Goal: Communication & Community: Answer question/provide support

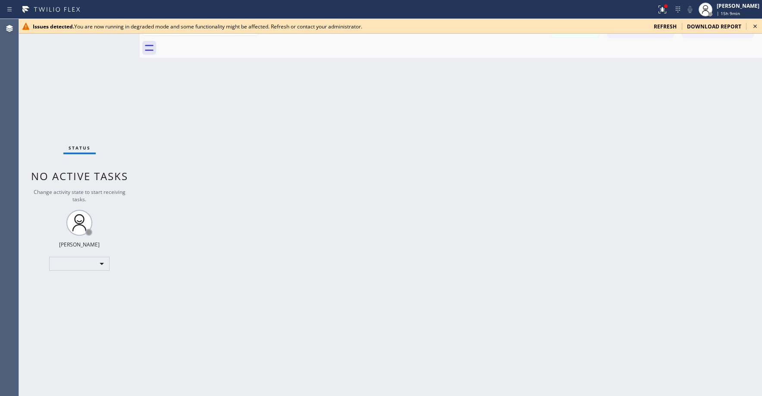
click at [666, 27] on span "refresh" at bounding box center [664, 26] width 23 height 7
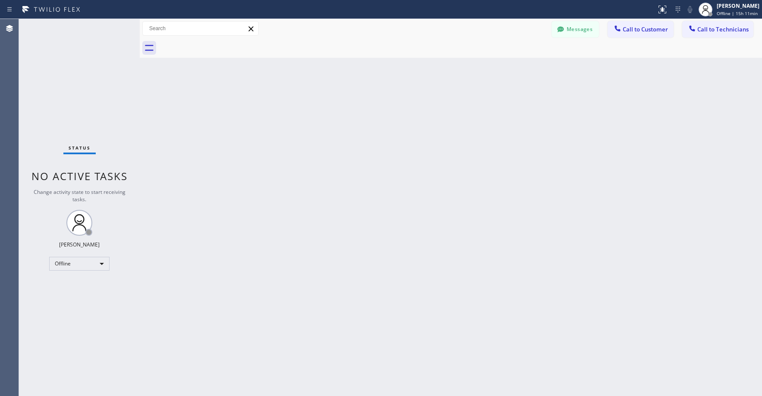
click at [82, 94] on div "Status No active tasks Change activity state to start receiving tasks. [PERSON_…" at bounding box center [79, 207] width 121 height 377
click at [72, 268] on div "Offline" at bounding box center [79, 264] width 60 height 14
click at [72, 295] on li "Unavailable" at bounding box center [79, 297] width 59 height 10
click at [58, 93] on div "Status No active tasks Change activity state to start receiving tasks. [PERSON_…" at bounding box center [79, 207] width 121 height 377
click at [42, 66] on div "Status No active tasks Change activity state to start receiving tasks. [PERSON_…" at bounding box center [79, 207] width 121 height 377
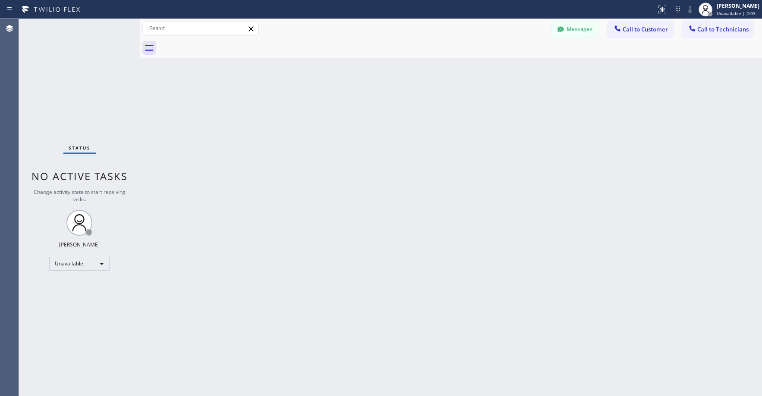
click at [88, 93] on div "Status No active tasks Change activity state to start receiving tasks. [PERSON_…" at bounding box center [79, 207] width 121 height 377
click at [72, 58] on div "Status No active tasks Change activity state to start receiving tasks. [PERSON_…" at bounding box center [79, 207] width 121 height 377
click at [73, 94] on div "Status No active tasks Change activity state to start receiving tasks. [PERSON_…" at bounding box center [79, 207] width 121 height 377
drag, startPoint x: 76, startPoint y: 75, endPoint x: 76, endPoint y: 81, distance: 6.5
click at [76, 75] on div "Status No active tasks Change activity state to start receiving tasks. [PERSON_…" at bounding box center [79, 207] width 121 height 377
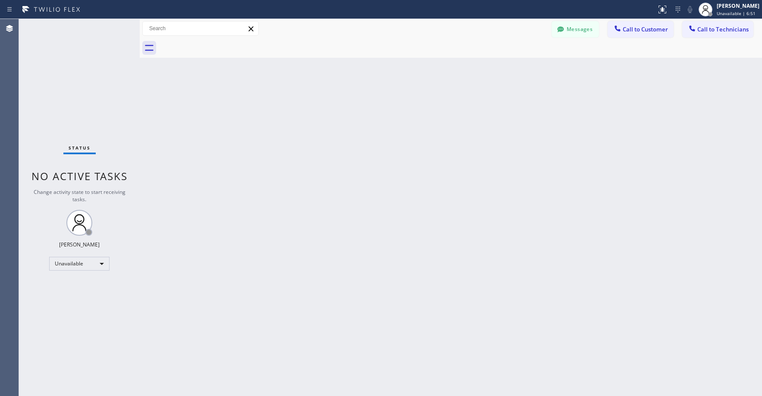
click at [59, 72] on div "Status No active tasks Change activity state to start receiving tasks. [PERSON_…" at bounding box center [79, 207] width 121 height 377
click at [581, 26] on button "Messages" at bounding box center [574, 29] width 47 height 16
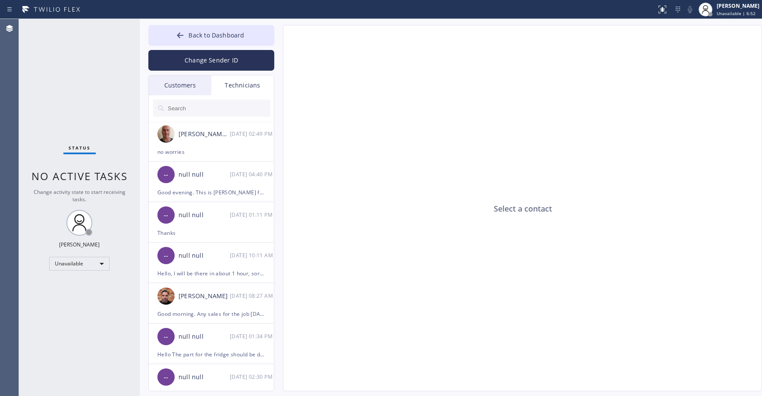
click at [182, 85] on div "Customers" at bounding box center [180, 85] width 62 height 20
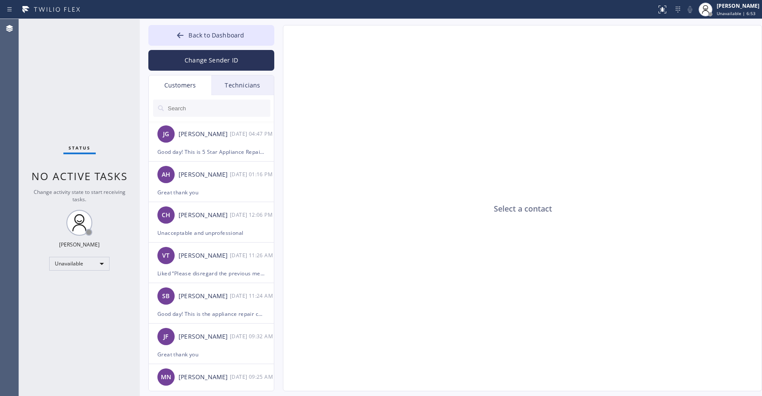
click at [196, 110] on input "text" at bounding box center [218, 108] width 103 height 17
paste input "Good day! This is the appliance repair company you recently contacted. Unfortun…"
type input "Good day! This is the appliance repair company you recently contacted. Unfortun…"
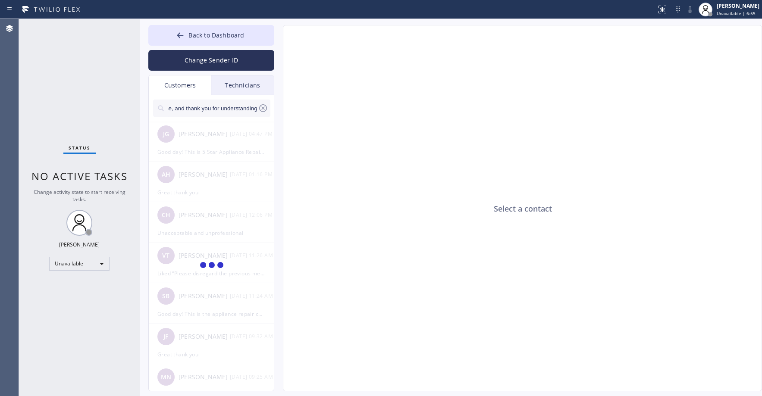
click at [203, 108] on input "Good day! This is the appliance repair company you recently contacted. Unfortun…" at bounding box center [212, 108] width 91 height 17
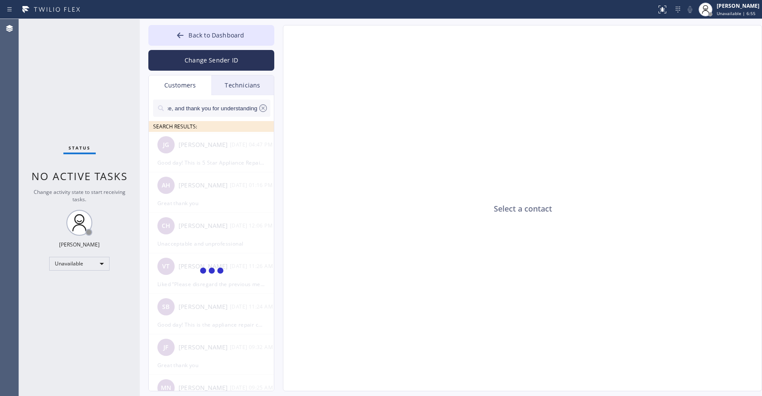
click at [203, 108] on input "Good day! This is the appliance repair company you recently contacted. Unfortun…" at bounding box center [212, 108] width 91 height 17
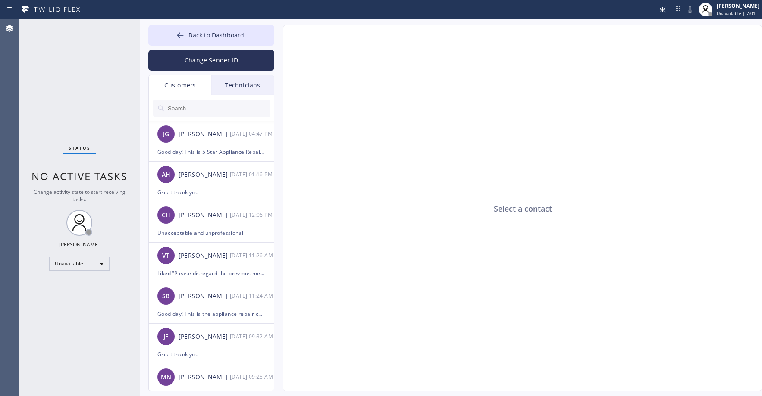
click at [83, 106] on div "Status No active tasks Change activity state to start receiving tasks. [PERSON_…" at bounding box center [79, 207] width 121 height 377
click at [194, 109] on input "text" at bounding box center [218, 108] width 103 height 17
paste input "T87W7P"
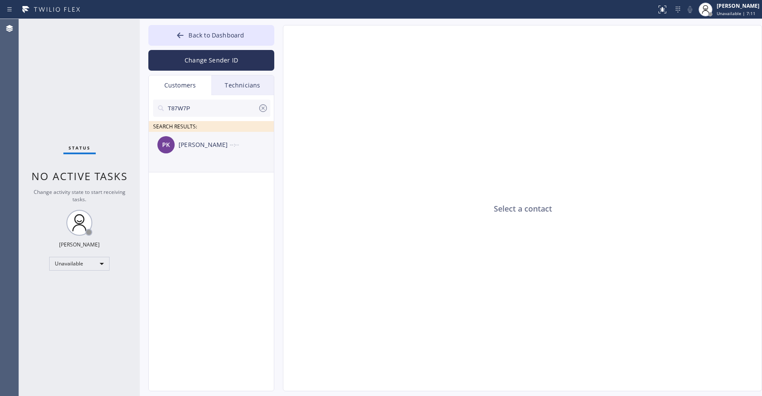
type input "T87W7P"
click at [200, 141] on div "[PERSON_NAME]" at bounding box center [203, 145] width 51 height 10
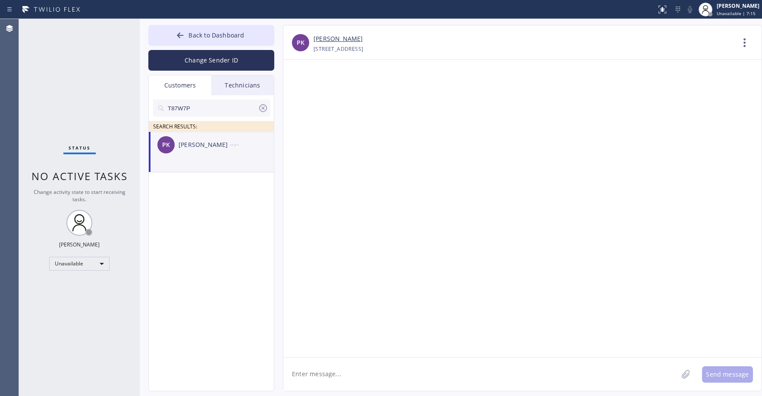
click at [334, 380] on textarea at bounding box center [480, 374] width 394 height 33
paste textarea "T87W7P"
click at [332, 373] on textarea "T87W7P" at bounding box center [488, 374] width 410 height 33
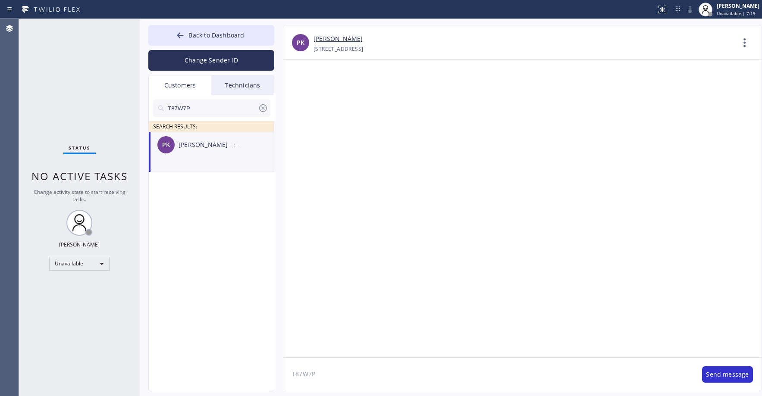
paste textarea "Good day! This is the appliance repair company you recently contacted. Unfortun…"
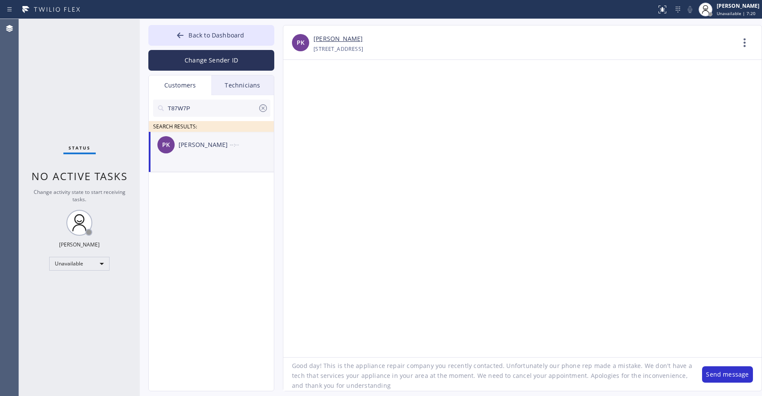
scroll to position [8, 0]
type textarea "Good day! This is the appliance repair company you recently contacted. Unfortun…"
click at [734, 376] on button "Send message" at bounding box center [727, 374] width 51 height 16
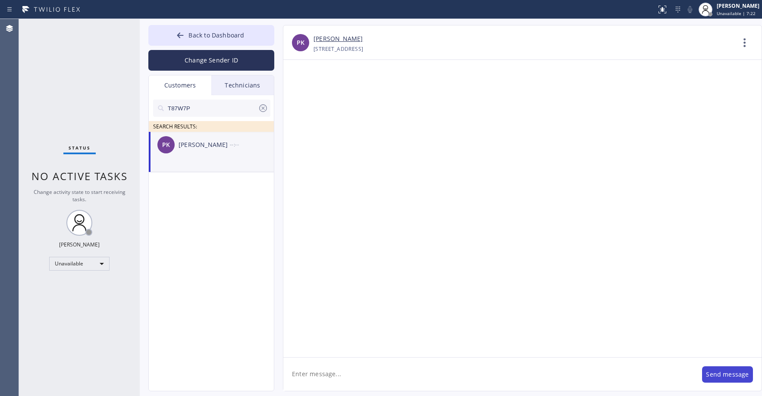
scroll to position [0, 0]
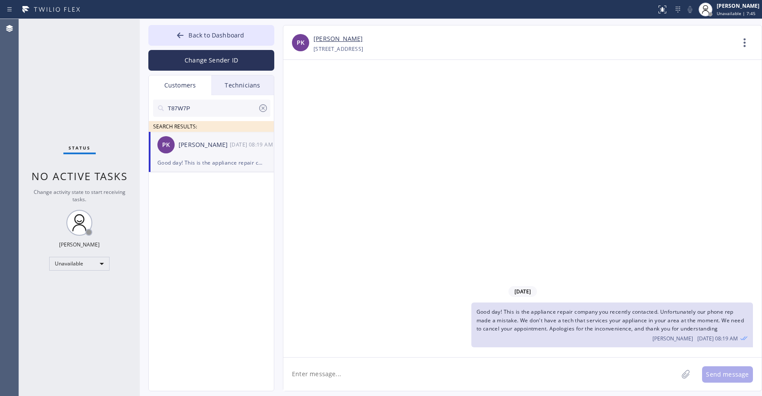
click at [56, 84] on div "Status No active tasks Change activity state to start receiving tasks. [PERSON_…" at bounding box center [79, 207] width 121 height 377
drag, startPoint x: 58, startPoint y: 87, endPoint x: 62, endPoint y: 94, distance: 8.5
click at [59, 88] on div "Status No active tasks Change activity state to start receiving tasks. [PERSON_…" at bounding box center [79, 207] width 121 height 377
click at [231, 34] on span "Back to Dashboard" at bounding box center [216, 35] width 56 height 8
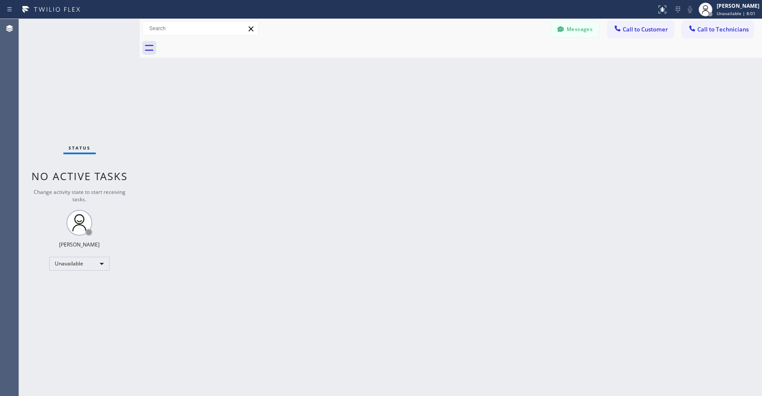
click at [61, 78] on div "Status No active tasks Change activity state to start receiving tasks. [PERSON_…" at bounding box center [79, 207] width 121 height 377
click at [70, 71] on div "Status No active tasks Change activity state to start receiving tasks. [PERSON_…" at bounding box center [79, 207] width 121 height 377
click at [50, 60] on div "Status No active tasks Change activity state to start receiving tasks. [PERSON_…" at bounding box center [79, 207] width 121 height 377
click at [87, 98] on div "Status No active tasks Change activity state to start receiving tasks. [PERSON_…" at bounding box center [79, 207] width 121 height 377
click at [62, 77] on div "Status No active tasks Change activity state to start receiving tasks. [PERSON_…" at bounding box center [79, 207] width 121 height 377
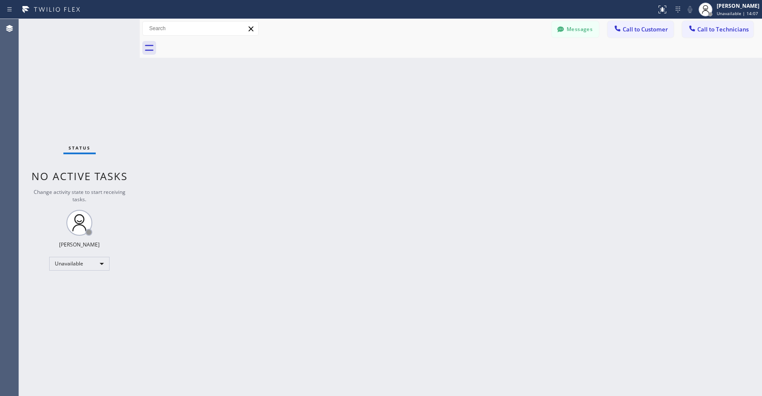
click at [67, 69] on div "Status No active tasks Change activity state to start receiving tasks. [PERSON_…" at bounding box center [79, 207] width 121 height 377
drag, startPoint x: 96, startPoint y: 78, endPoint x: 135, endPoint y: 89, distance: 40.1
click at [98, 80] on div "Status No active tasks Change activity state to start receiving tasks. [PERSON_…" at bounding box center [79, 207] width 121 height 377
click at [564, 32] on icon at bounding box center [560, 29] width 9 height 9
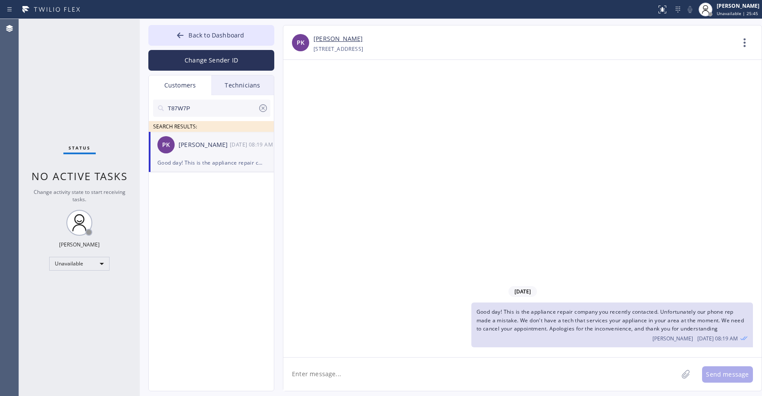
click at [262, 109] on icon at bounding box center [263, 108] width 8 height 8
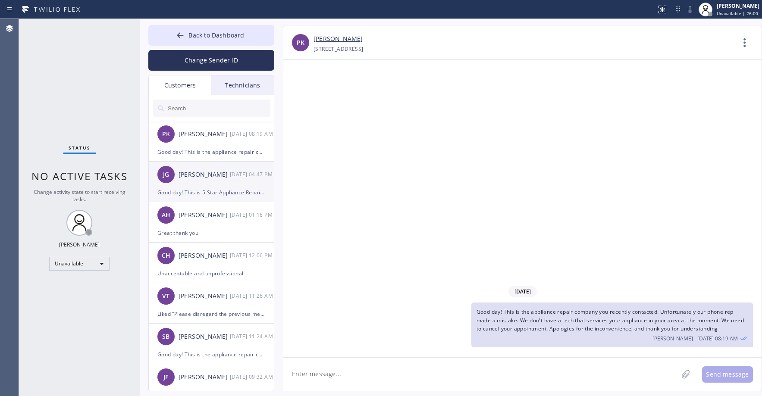
click at [213, 199] on li "[PERSON_NAME] [DATE] 04:47 PM Good day! This is 5 Star Appliance Repair [GEOGRA…" at bounding box center [212, 182] width 126 height 41
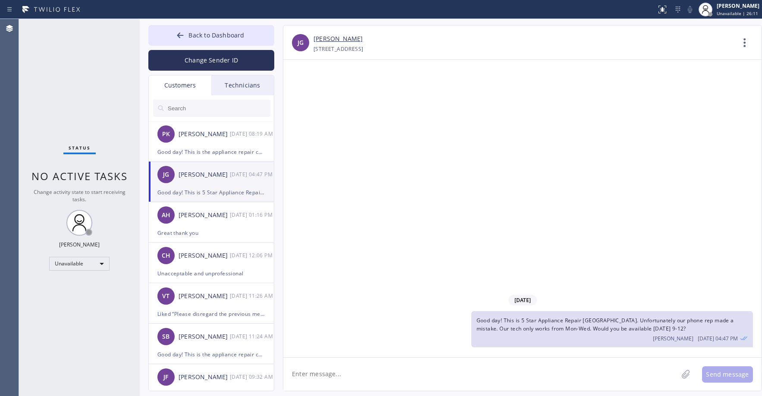
click at [110, 78] on div "Status No active tasks Change activity state to start receiving tasks. [PERSON_…" at bounding box center [79, 207] width 121 height 377
click at [221, 38] on span "Back to Dashboard" at bounding box center [216, 35] width 56 height 8
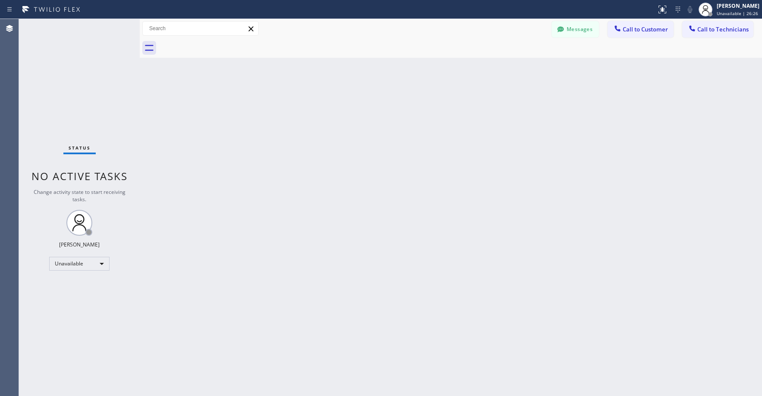
click at [52, 101] on div "Status No active tasks Change activity state to start receiving tasks. [PERSON_…" at bounding box center [79, 207] width 121 height 377
drag, startPoint x: 86, startPoint y: 77, endPoint x: 62, endPoint y: 224, distance: 148.5
click at [86, 78] on div "Status No active tasks Change activity state to start receiving tasks. [PERSON_…" at bounding box center [79, 207] width 121 height 377
drag, startPoint x: 53, startPoint y: 67, endPoint x: 141, endPoint y: 60, distance: 87.8
click at [53, 68] on div "Status No active tasks Change activity state to start receiving tasks. [PERSON_…" at bounding box center [79, 207] width 121 height 377
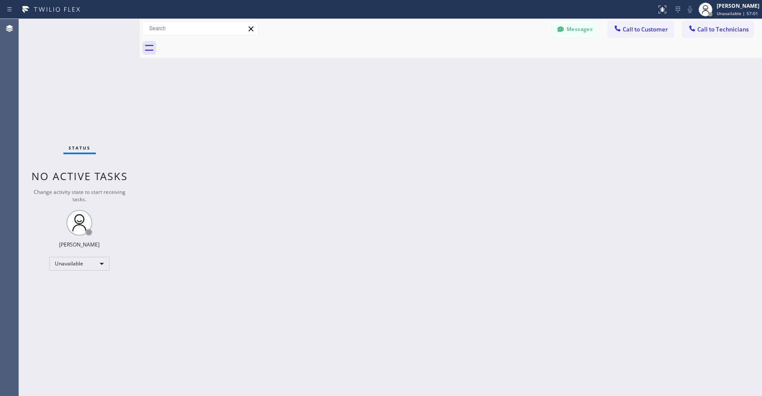
click at [103, 104] on div "Status No active tasks Change activity state to start receiving tasks. [PERSON_…" at bounding box center [79, 207] width 121 height 377
click at [60, 60] on div "Status No active tasks Change activity state to start receiving tasks. [PERSON_…" at bounding box center [79, 207] width 121 height 377
click at [83, 80] on div "Status No active tasks Change activity state to start receiving tasks. [PERSON_…" at bounding box center [79, 207] width 121 height 377
drag, startPoint x: 72, startPoint y: 71, endPoint x: 8, endPoint y: 345, distance: 281.2
click at [72, 75] on div "Status No active tasks Change activity state to start receiving tasks. [PERSON_…" at bounding box center [79, 207] width 121 height 377
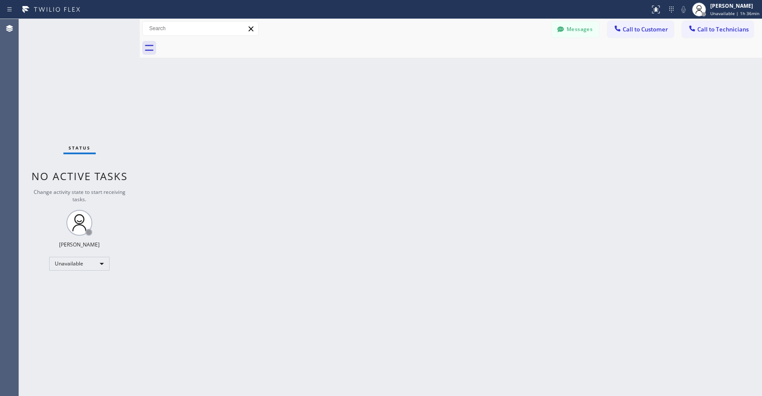
drag, startPoint x: 59, startPoint y: 68, endPoint x: 75, endPoint y: 272, distance: 205.4
click at [59, 70] on div "Status No active tasks Change activity state to start receiving tasks. [PERSON_…" at bounding box center [79, 207] width 121 height 377
click at [83, 78] on div "Status No active tasks Change activity state to start receiving tasks. [PERSON_…" at bounding box center [79, 207] width 121 height 377
click at [81, 64] on div "Status No active tasks Change activity state to start receiving tasks. [PERSON_…" at bounding box center [79, 207] width 121 height 377
click at [78, 60] on div "Status No active tasks Change activity state to start receiving tasks. [PERSON_…" at bounding box center [79, 207] width 121 height 377
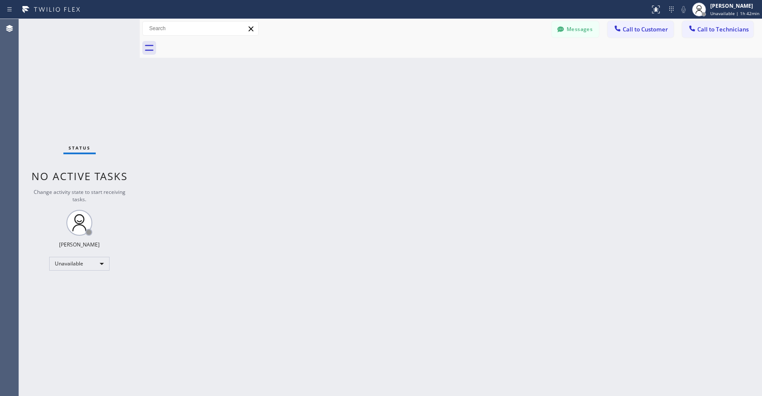
drag, startPoint x: 70, startPoint y: 84, endPoint x: 80, endPoint y: 157, distance: 74.4
click at [70, 86] on div "Status No active tasks Change activity state to start receiving tasks. [PERSON_…" at bounding box center [79, 207] width 121 height 377
click at [59, 88] on div "Status No active tasks Change activity state to start receiving tasks. [PERSON_…" at bounding box center [79, 207] width 121 height 377
click at [81, 81] on div "Status No active tasks Change activity state to start receiving tasks. [PERSON_…" at bounding box center [79, 207] width 121 height 377
click at [83, 79] on div "Status No active tasks Change activity state to start receiving tasks. [PERSON_…" at bounding box center [79, 207] width 121 height 377
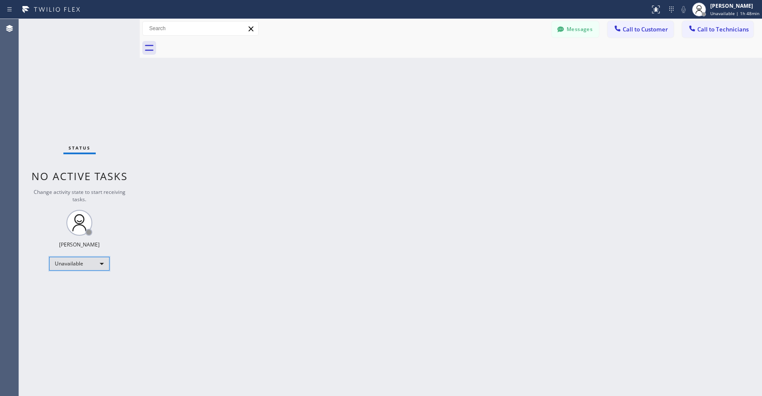
click at [67, 269] on div "Unavailable" at bounding box center [79, 264] width 60 height 14
click at [69, 306] on li "Break" at bounding box center [79, 308] width 59 height 10
click at [80, 47] on div "Status No active tasks Change activity state to start receiving tasks. [PERSON_…" at bounding box center [79, 207] width 121 height 377
click at [76, 109] on div "Status No active tasks Change activity state to start receiving tasks. [PERSON_…" at bounding box center [79, 207] width 121 height 377
click at [77, 269] on div "Break" at bounding box center [79, 264] width 60 height 14
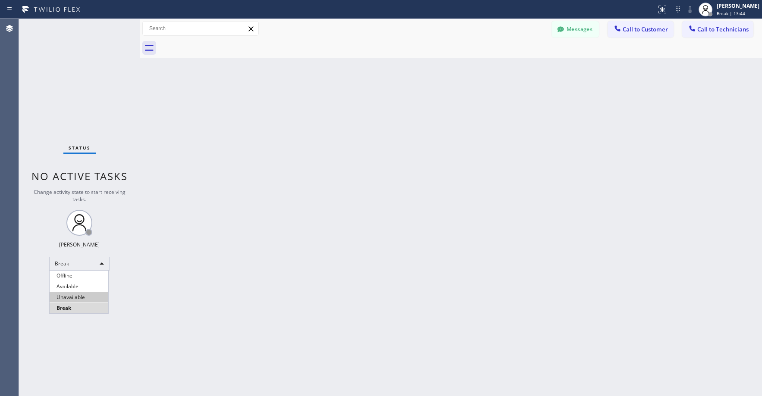
click at [75, 296] on li "Unavailable" at bounding box center [79, 297] width 59 height 10
drag, startPoint x: 84, startPoint y: 72, endPoint x: 82, endPoint y: 80, distance: 7.9
click at [84, 76] on div "Status No active tasks Change activity state to start receiving tasks. [PERSON_…" at bounding box center [79, 207] width 121 height 377
click at [98, 101] on div "Status No active tasks Change activity state to start receiving tasks. [PERSON_…" at bounding box center [79, 207] width 121 height 377
drag, startPoint x: 102, startPoint y: 76, endPoint x: 165, endPoint y: 84, distance: 63.5
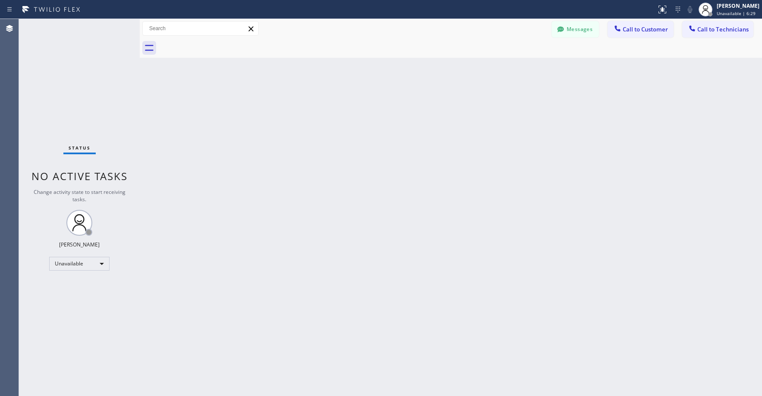
click at [110, 81] on div "Status No active tasks Change activity state to start receiving tasks. [PERSON_…" at bounding box center [79, 207] width 121 height 377
click at [726, 29] on span "Call to Technicians" at bounding box center [722, 29] width 51 height 8
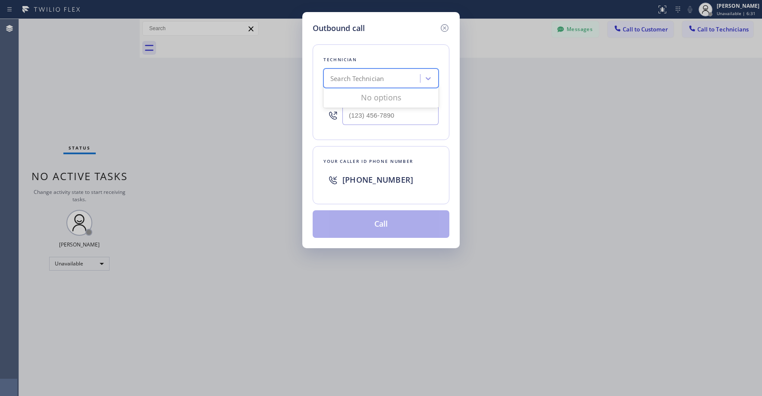
click at [375, 76] on div "Search Technician" at bounding box center [356, 79] width 53 height 10
type input "sd [PERSON_NAME]"
click at [370, 99] on div "[PERSON_NAME]" at bounding box center [380, 97] width 115 height 16
type input "[PHONE_NUMBER]"
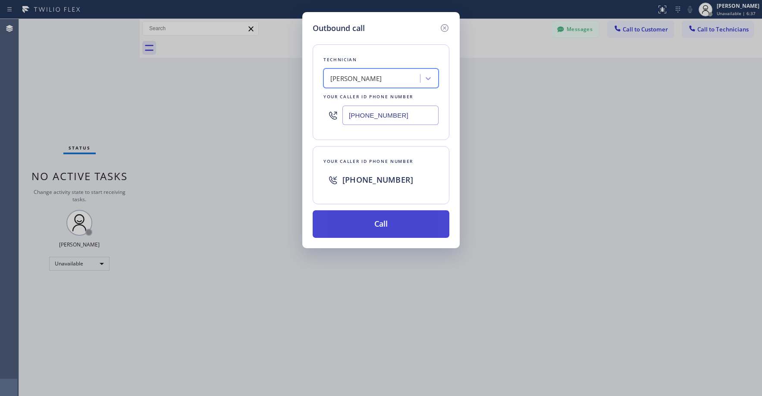
click at [371, 227] on button "Call" at bounding box center [380, 224] width 137 height 28
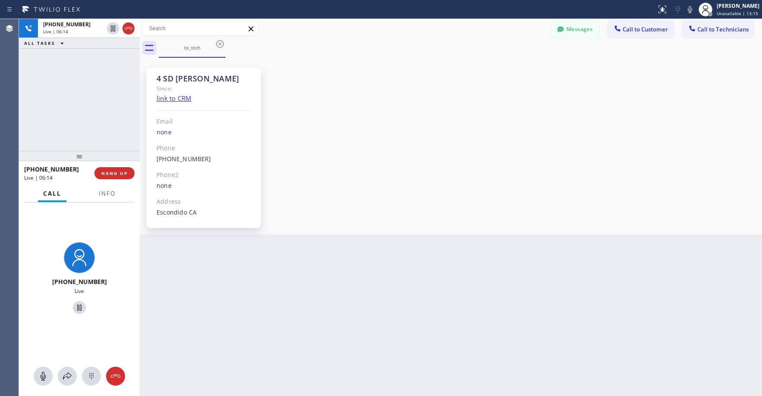
click at [63, 102] on div "[PHONE_NUMBER] Live | 06:14 ALL TASKS ALL TASKS ACTIVE TASKS TASKS IN WRAP UP" at bounding box center [79, 85] width 121 height 132
click at [61, 106] on div "[PHONE_NUMBER] Live | 15:13 ALL TASKS ALL TASKS ACTIVE TASKS TASKS IN WRAP UP" at bounding box center [79, 85] width 121 height 132
click at [63, 103] on div "[PHONE_NUMBER] Live | 15:23 ALL TASKS ALL TASKS ACTIVE TASKS TASKS IN WRAP UP" at bounding box center [79, 85] width 121 height 132
click at [78, 93] on div "[PHONE_NUMBER] Live | 15:29 ALL TASKS ALL TASKS ACTIVE TASKS TASKS IN WRAP UP" at bounding box center [79, 85] width 121 height 132
click at [103, 30] on div "Live | 15:32" at bounding box center [73, 31] width 60 height 6
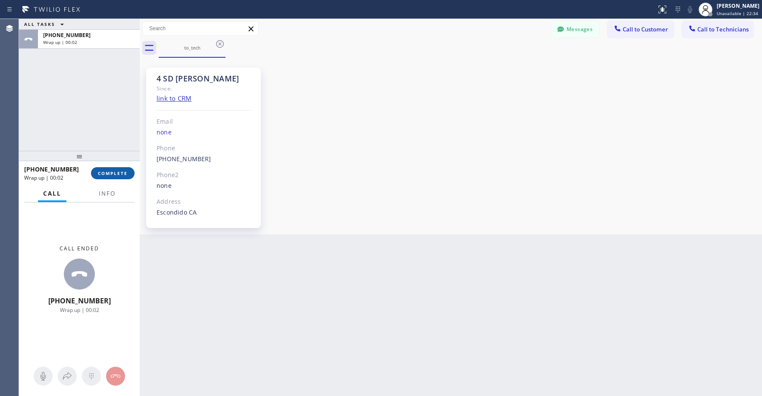
click at [112, 172] on span "COMPLETE" at bounding box center [113, 173] width 30 height 6
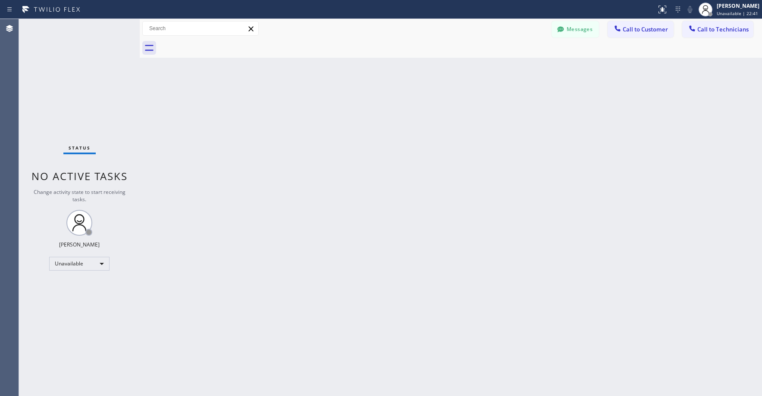
click at [77, 94] on div "Status No active tasks Change activity state to start receiving tasks. [PERSON_…" at bounding box center [79, 207] width 121 height 377
drag, startPoint x: 69, startPoint y: 64, endPoint x: 266, endPoint y: 66, distance: 197.8
click at [70, 64] on div "Status No active tasks Change activity state to start receiving tasks. [PERSON_…" at bounding box center [79, 207] width 121 height 377
click at [568, 31] on button "Messages" at bounding box center [574, 29] width 47 height 16
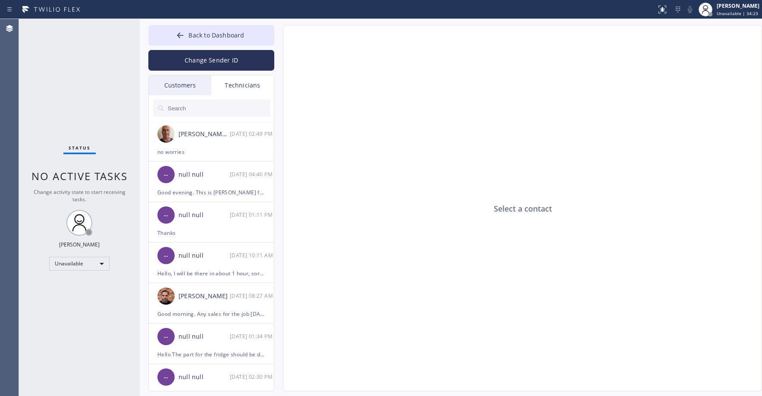
click at [185, 80] on div "Customers" at bounding box center [180, 85] width 62 height 20
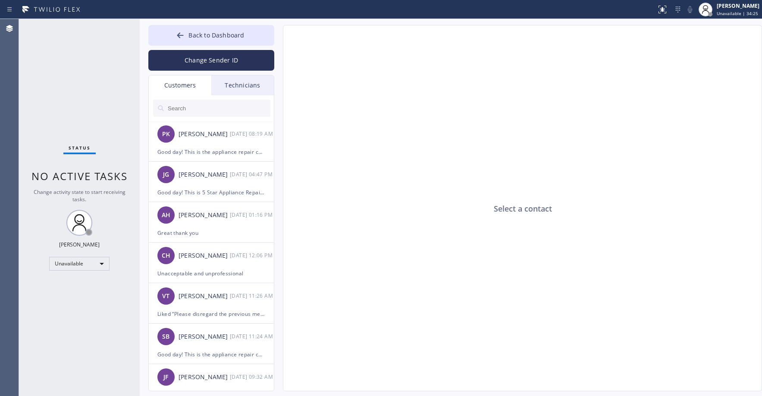
click at [196, 113] on input "text" at bounding box center [218, 108] width 103 height 17
paste input "3K6GRR"
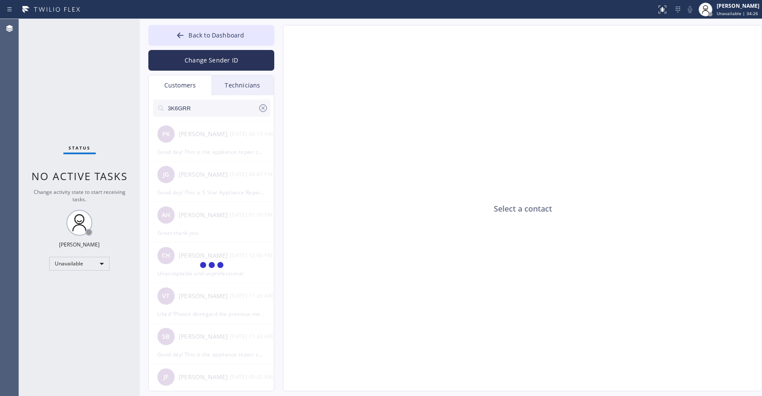
type input "3K6GRR"
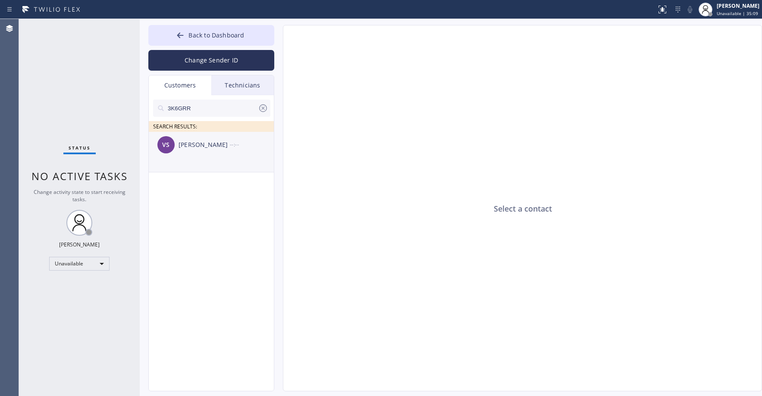
click at [222, 163] on li "VS [PERSON_NAME] --:--" at bounding box center [212, 152] width 126 height 41
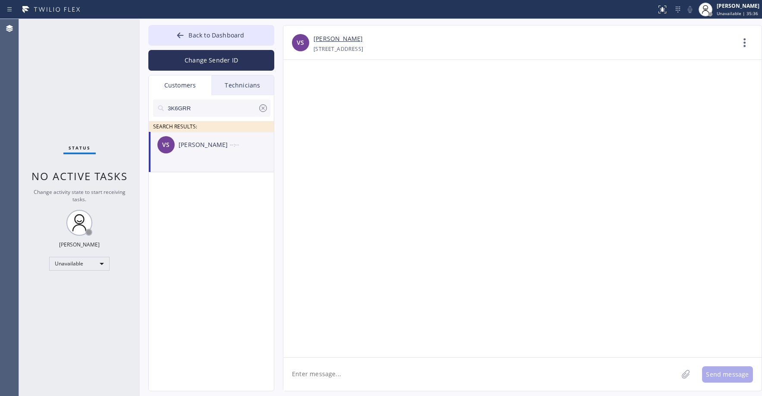
click at [326, 376] on textarea at bounding box center [480, 374] width 394 height 33
paste textarea "5 Star Appliance Repair"
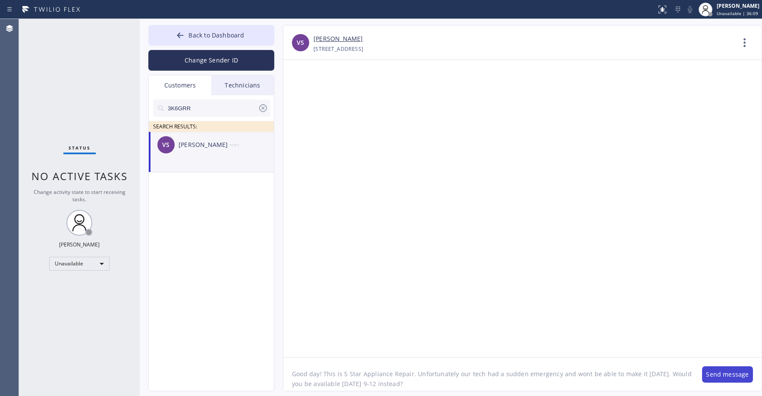
type textarea "Good day! This is 5 Star Appliance Repair. Unfortunately our tech had a sudden …"
click at [724, 373] on button "Send message" at bounding box center [727, 374] width 51 height 16
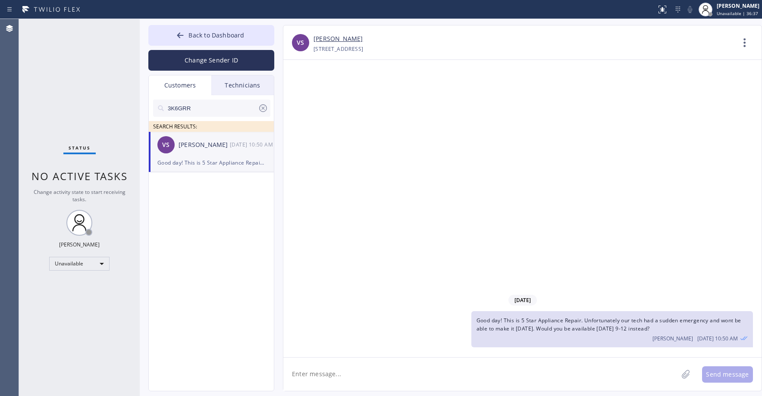
click at [58, 69] on div "Status No active tasks Change activity state to start receiving tasks. [PERSON_…" at bounding box center [79, 207] width 121 height 377
click at [265, 108] on icon at bounding box center [263, 108] width 10 height 10
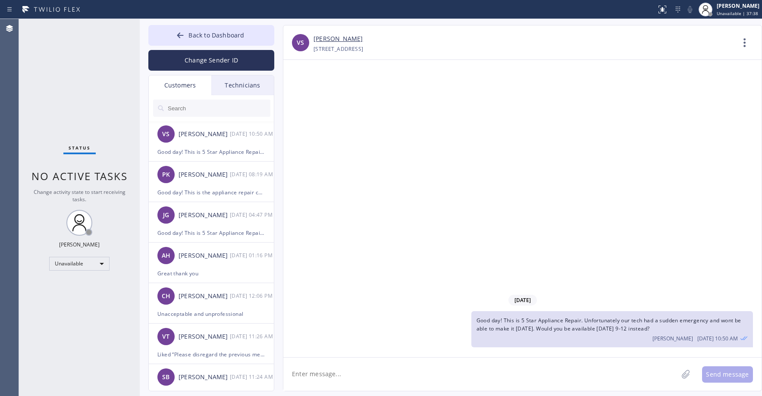
click at [96, 87] on div "Status No active tasks Change activity state to start receiving tasks. [PERSON_…" at bounding box center [79, 207] width 121 height 377
click at [191, 35] on span "Back to Dashboard" at bounding box center [216, 35] width 56 height 8
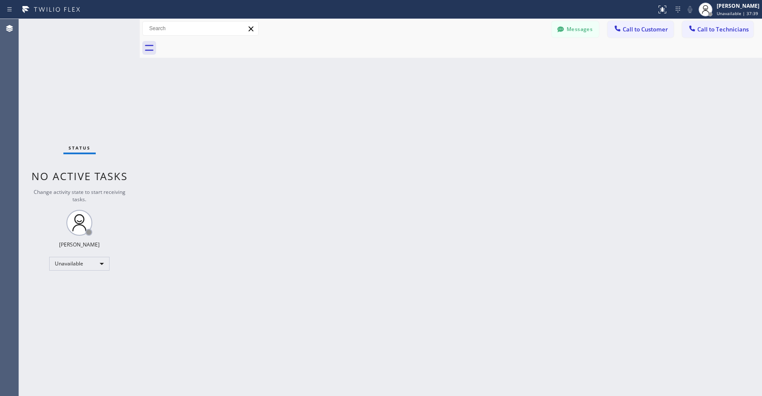
drag, startPoint x: 65, startPoint y: 82, endPoint x: 56, endPoint y: 246, distance: 164.0
click at [64, 82] on div "Status No active tasks Change activity state to start receiving tasks. [PERSON_…" at bounding box center [79, 207] width 121 height 377
click at [72, 86] on div "Status No active tasks Change activity state to start receiving tasks. [PERSON_…" at bounding box center [79, 207] width 121 height 377
click at [84, 69] on div "Status No active tasks Change activity state to start receiving tasks. [PERSON_…" at bounding box center [79, 207] width 121 height 377
drag, startPoint x: 89, startPoint y: 100, endPoint x: 87, endPoint y: 128, distance: 27.7
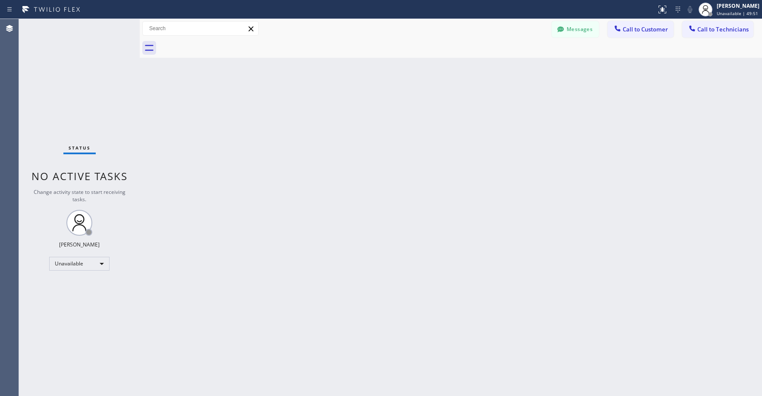
click at [89, 105] on div "Status No active tasks Change activity state to start receiving tasks. [PERSON_…" at bounding box center [79, 207] width 121 height 377
click at [64, 70] on div "Status No active tasks Change activity state to start receiving tasks. [PERSON_…" at bounding box center [79, 207] width 121 height 377
click at [59, 60] on div "Status No active tasks Change activity state to start receiving tasks. [PERSON_…" at bounding box center [79, 207] width 121 height 377
click at [68, 65] on div "Status No active tasks Change activity state to start receiving tasks. [PERSON_…" at bounding box center [79, 207] width 121 height 377
click at [570, 32] on button "Messages" at bounding box center [574, 29] width 47 height 16
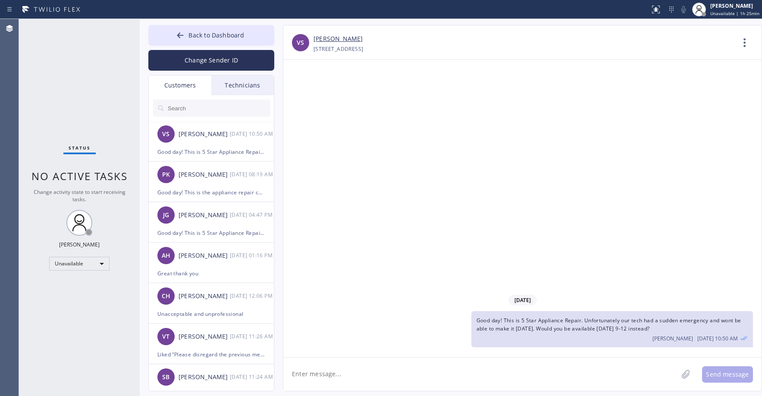
click at [203, 110] on input "text" at bounding box center [218, 108] width 103 height 17
paste input "IZUWL2"
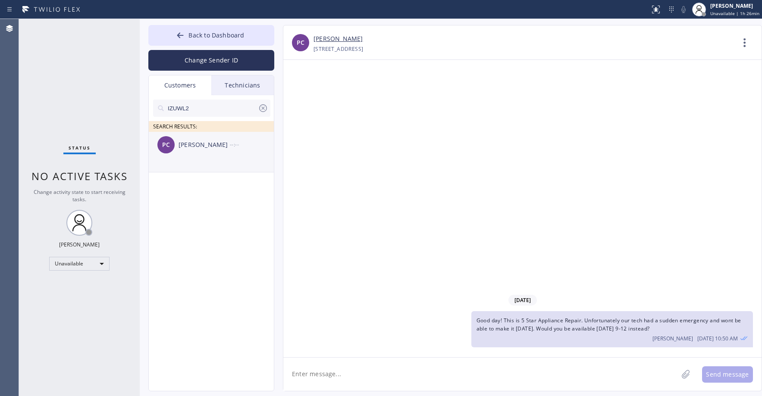
type input "IZUWL2"
click at [207, 153] on div "PC [PERSON_NAME] --:--" at bounding box center [212, 145] width 126 height 26
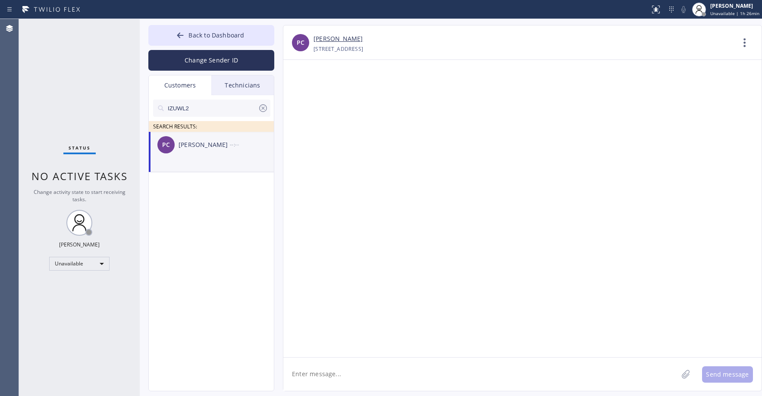
click at [315, 378] on textarea at bounding box center [480, 374] width 394 height 33
paste textarea "Viking Repair Pro [GEOGRAPHIC_DATA]"
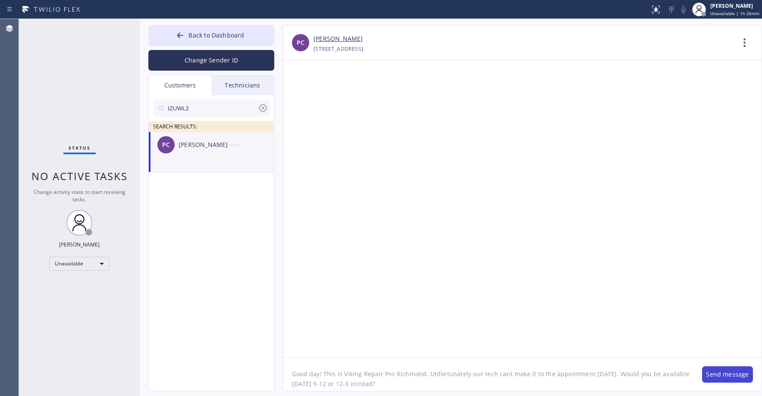
type textarea "Good day! This is Viking Repair Pro Richmond. Unfortunately our tech cant make …"
click at [729, 375] on button "Send message" at bounding box center [727, 374] width 51 height 16
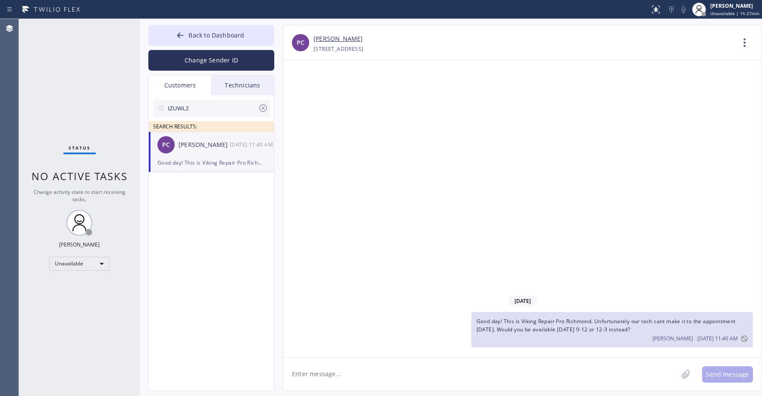
drag, startPoint x: 67, startPoint y: 78, endPoint x: 222, endPoint y: 23, distance: 164.3
click at [67, 78] on div "Status No active tasks Change activity state to start receiving tasks. [PERSON_…" at bounding box center [79, 207] width 121 height 377
click at [260, 108] on icon at bounding box center [263, 108] width 10 height 10
click at [195, 37] on span "Back to Dashboard" at bounding box center [216, 35] width 56 height 8
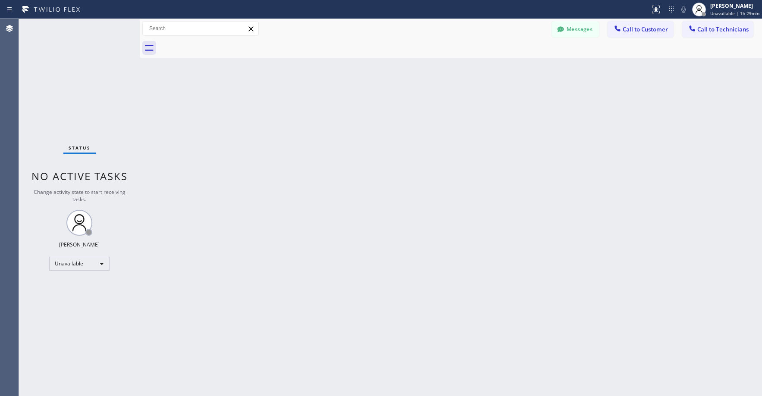
drag, startPoint x: 97, startPoint y: 69, endPoint x: 57, endPoint y: 184, distance: 121.7
click at [97, 71] on div "Status No active tasks Change activity state to start receiving tasks. [PERSON_…" at bounding box center [79, 207] width 121 height 377
click at [74, 94] on div "Status No active tasks Change activity state to start receiving tasks. [PERSON_…" at bounding box center [79, 207] width 121 height 377
click at [68, 37] on div "Status No active tasks Change activity state to start receiving tasks. [PERSON_…" at bounding box center [79, 207] width 121 height 377
click at [67, 90] on div "Status No active tasks Change activity state to start receiving tasks. [PERSON_…" at bounding box center [79, 207] width 121 height 377
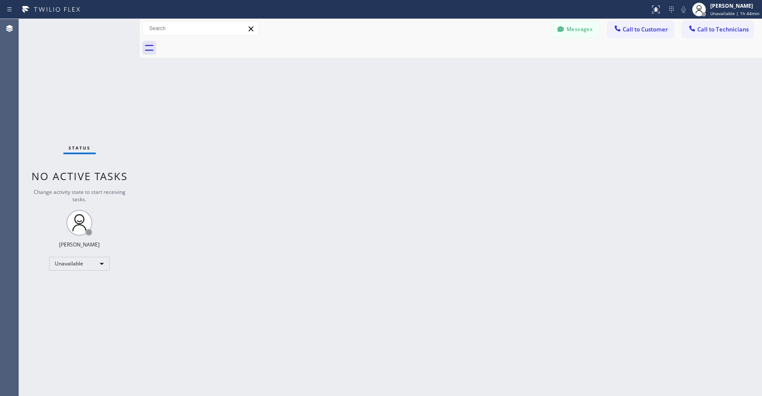
drag, startPoint x: 47, startPoint y: 75, endPoint x: 45, endPoint y: 247, distance: 171.5
click at [47, 77] on div "Status No active tasks Change activity state to start receiving tasks. [PERSON_…" at bounding box center [79, 207] width 121 height 377
drag, startPoint x: 75, startPoint y: 56, endPoint x: 76, endPoint y: 65, distance: 8.6
click at [75, 58] on div "Status No active tasks Change activity state to start receiving tasks. [PERSON_…" at bounding box center [79, 207] width 121 height 377
click at [88, 69] on div "Status No active tasks Change activity state to start receiving tasks. [PERSON_…" at bounding box center [79, 207] width 121 height 377
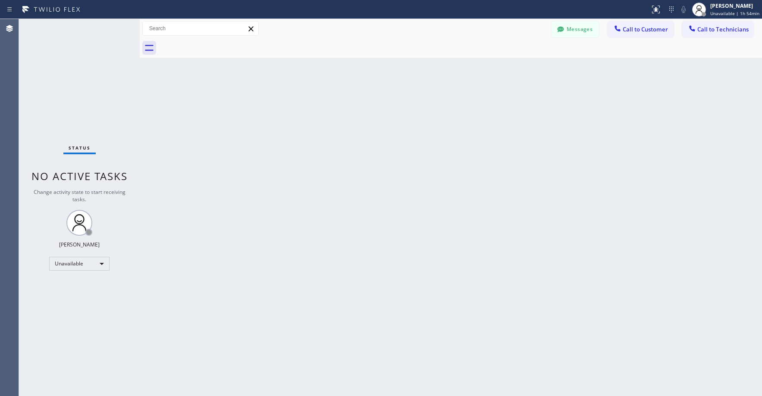
drag, startPoint x: 76, startPoint y: 64, endPoint x: 81, endPoint y: 245, distance: 180.7
click at [76, 66] on div "Status No active tasks Change activity state to start receiving tasks. [PERSON_…" at bounding box center [79, 207] width 121 height 377
click at [69, 261] on div "Unavailable" at bounding box center [79, 264] width 60 height 14
click at [71, 306] on li "Break" at bounding box center [79, 308] width 59 height 10
